Goal: Download file/media

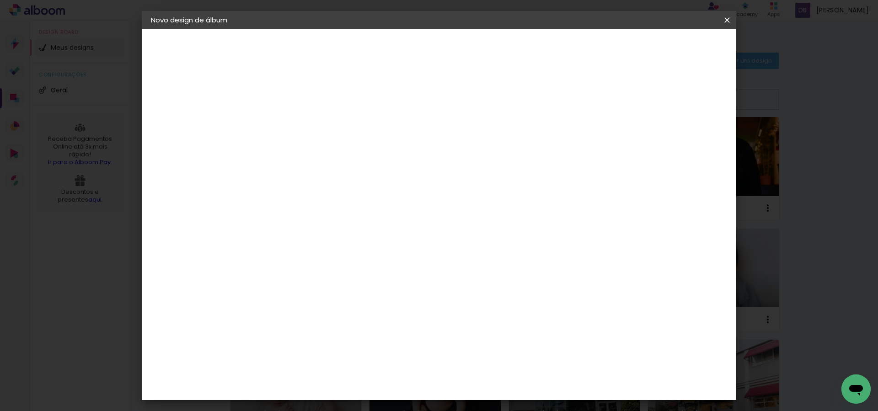
click at [731, 20] on iron-icon at bounding box center [726, 20] width 11 height 9
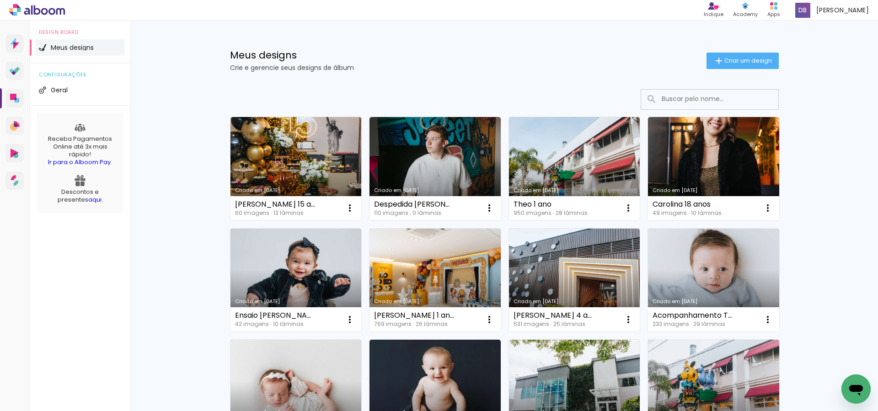
click at [300, 160] on link "Criado em [DATE]" at bounding box center [295, 168] width 131 height 103
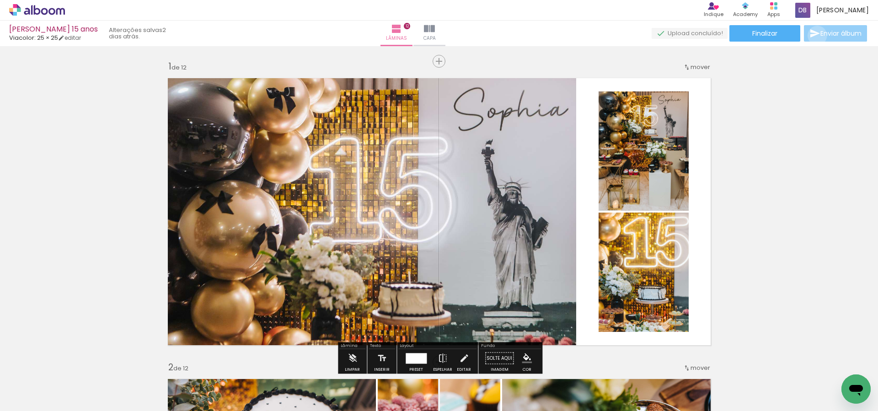
click at [815, 36] on iron-icon at bounding box center [814, 33] width 11 height 11
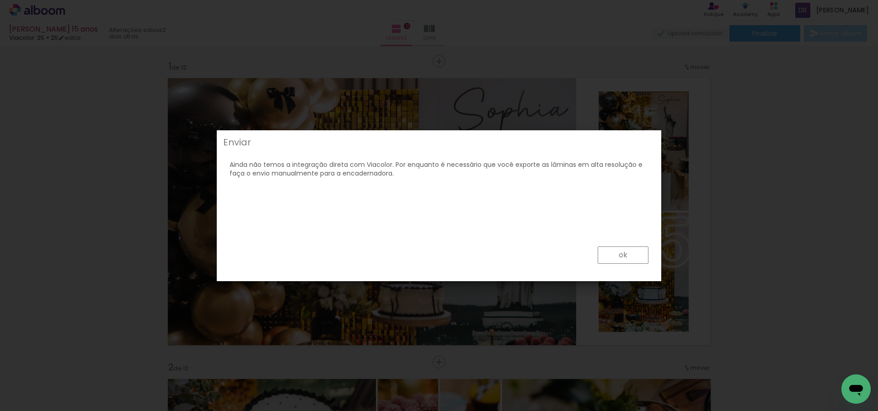
click at [751, 240] on iron-overlay-backdrop at bounding box center [439, 205] width 878 height 411
click at [0, 0] on slot "ok" at bounding box center [0, 0] width 0 height 0
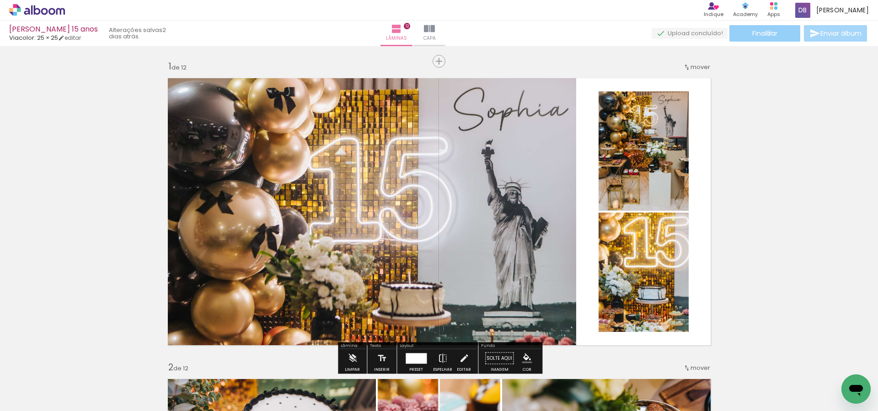
click at [766, 32] on span "Finalizar" at bounding box center [764, 33] width 25 height 6
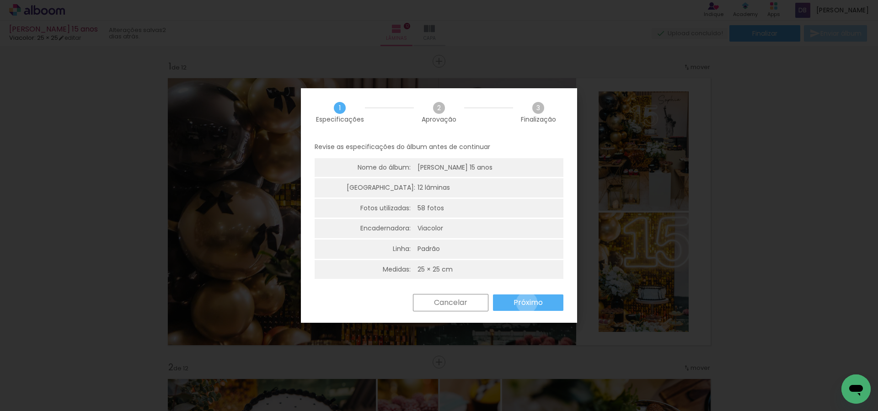
click at [0, 0] on slot "Próximo" at bounding box center [0, 0] width 0 height 0
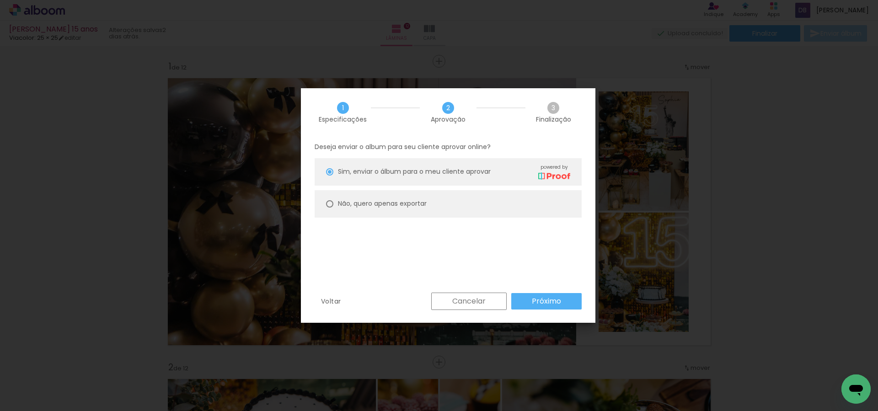
click at [0, 0] on slot "Não, quero apenas exportar" at bounding box center [0, 0] width 0 height 0
type paper-radio-button "on"
click at [0, 0] on slot "Próximo" at bounding box center [0, 0] width 0 height 0
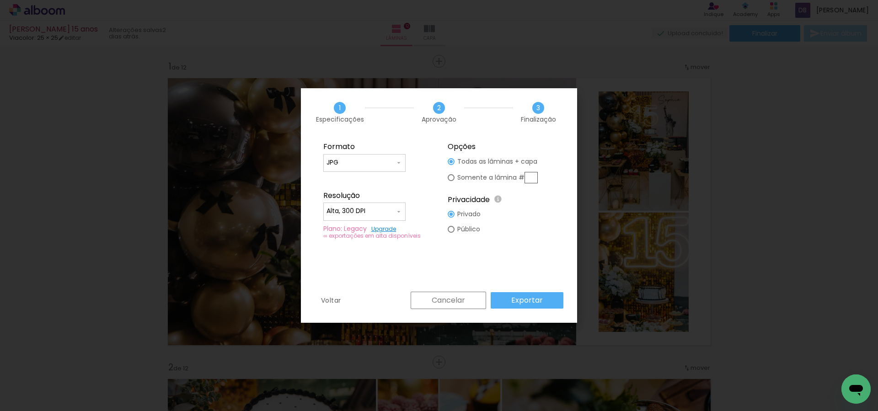
click at [382, 216] on div at bounding box center [364, 216] width 76 height 1
click at [351, 226] on paper-item "Baixa" at bounding box center [364, 228] width 82 height 18
type input "Baixa"
click at [0, 0] on slot "Exportar" at bounding box center [0, 0] width 0 height 0
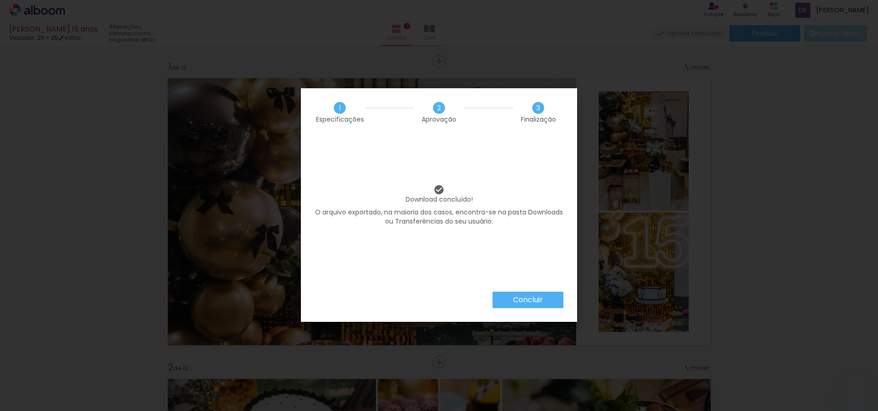
click at [0, 0] on slot "Concluir" at bounding box center [0, 0] width 0 height 0
click at [520, 302] on iron-overlay-backdrop at bounding box center [439, 205] width 878 height 411
